Goal: Task Accomplishment & Management: Manage account settings

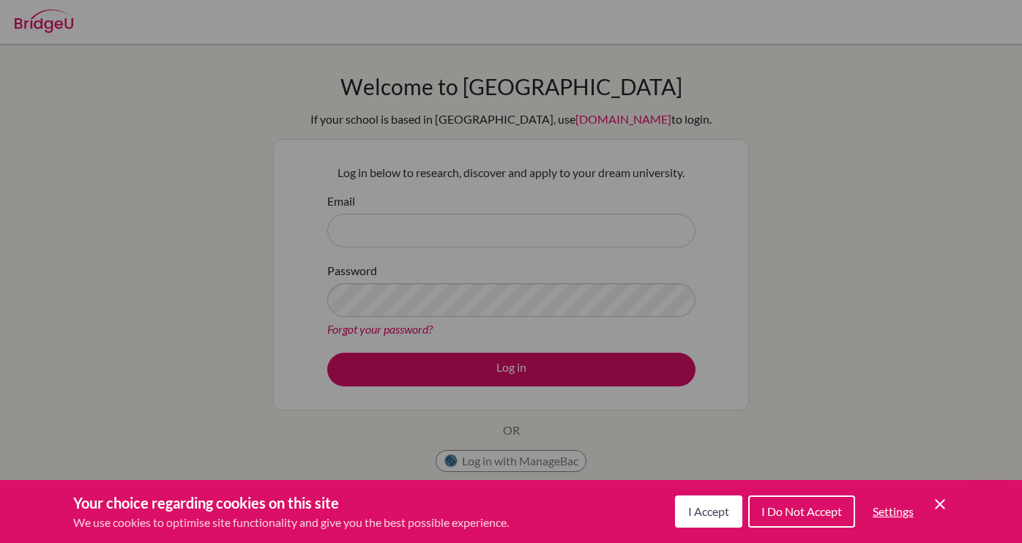
click at [934, 493] on div "I Accept I Do Not Accept Settings Cookie Control Close Icon" at bounding box center [812, 512] width 274 height 38
click at [938, 504] on icon "Cookie Control Close Icon" at bounding box center [940, 505] width 18 height 18
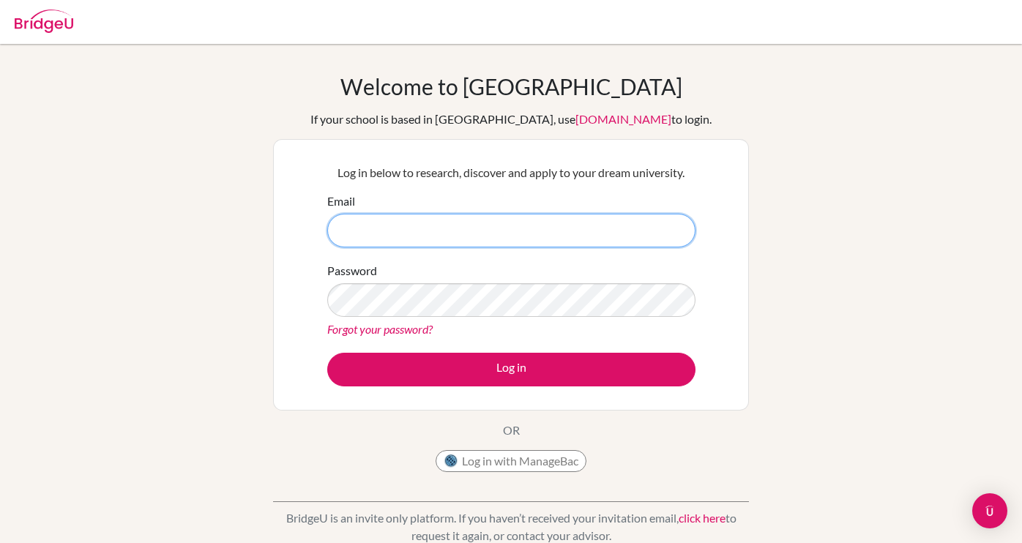
click at [502, 227] on input "Email" at bounding box center [511, 231] width 368 height 34
click at [469, 234] on input "anaika.prasanna" at bounding box center [511, 231] width 368 height 34
click at [509, 206] on div "Email anaikaprasanna" at bounding box center [511, 220] width 368 height 55
click at [484, 225] on input "anaikaprasanna" at bounding box center [511, 231] width 368 height 34
type input "[EMAIL_ADDRESS][DOMAIN_NAME]"
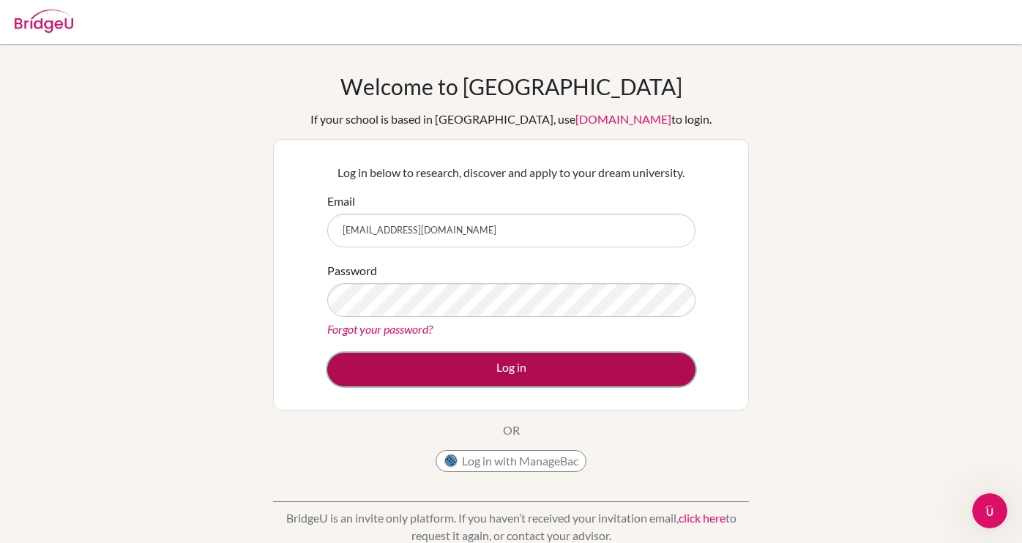
click at [498, 366] on button "Log in" at bounding box center [511, 370] width 368 height 34
